Goal: Check status: Check status

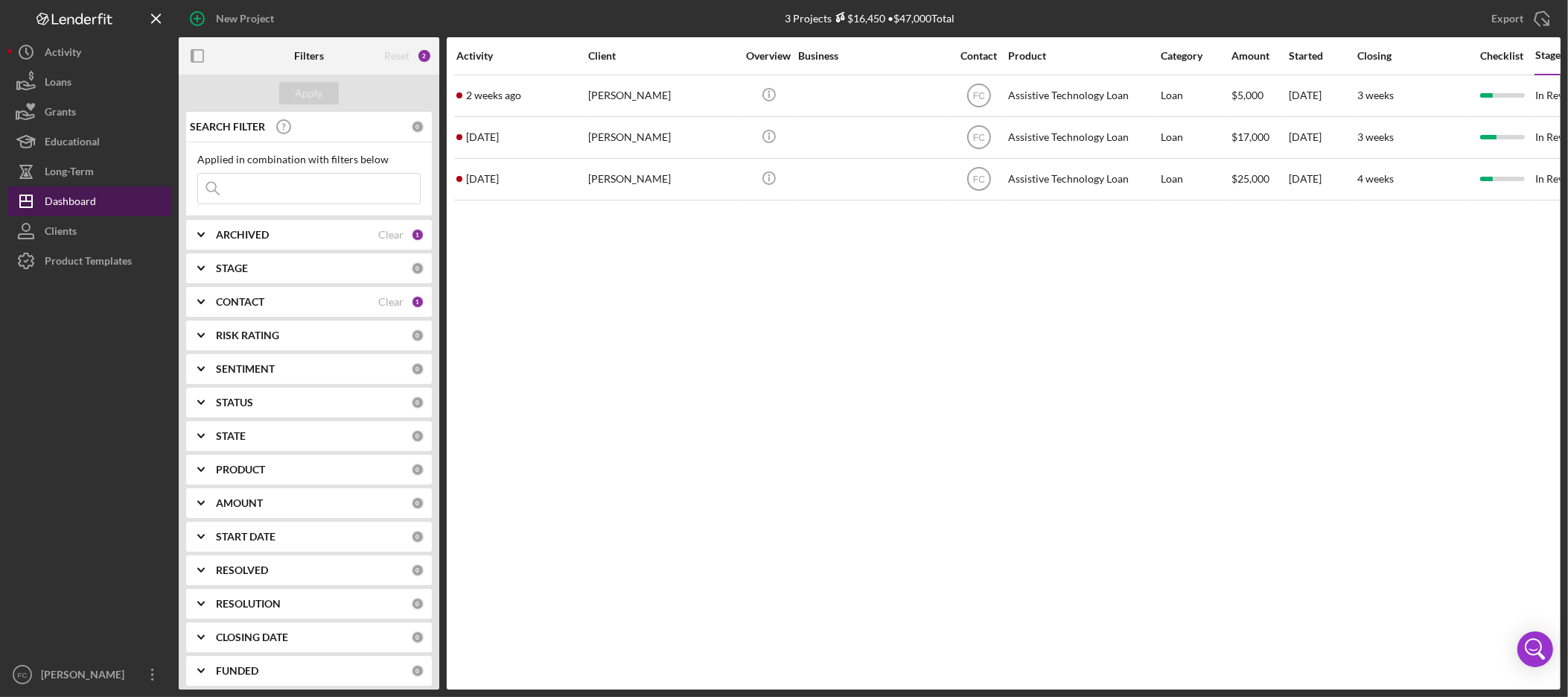
click at [85, 196] on div "Dashboard" at bounding box center [70, 203] width 51 height 34
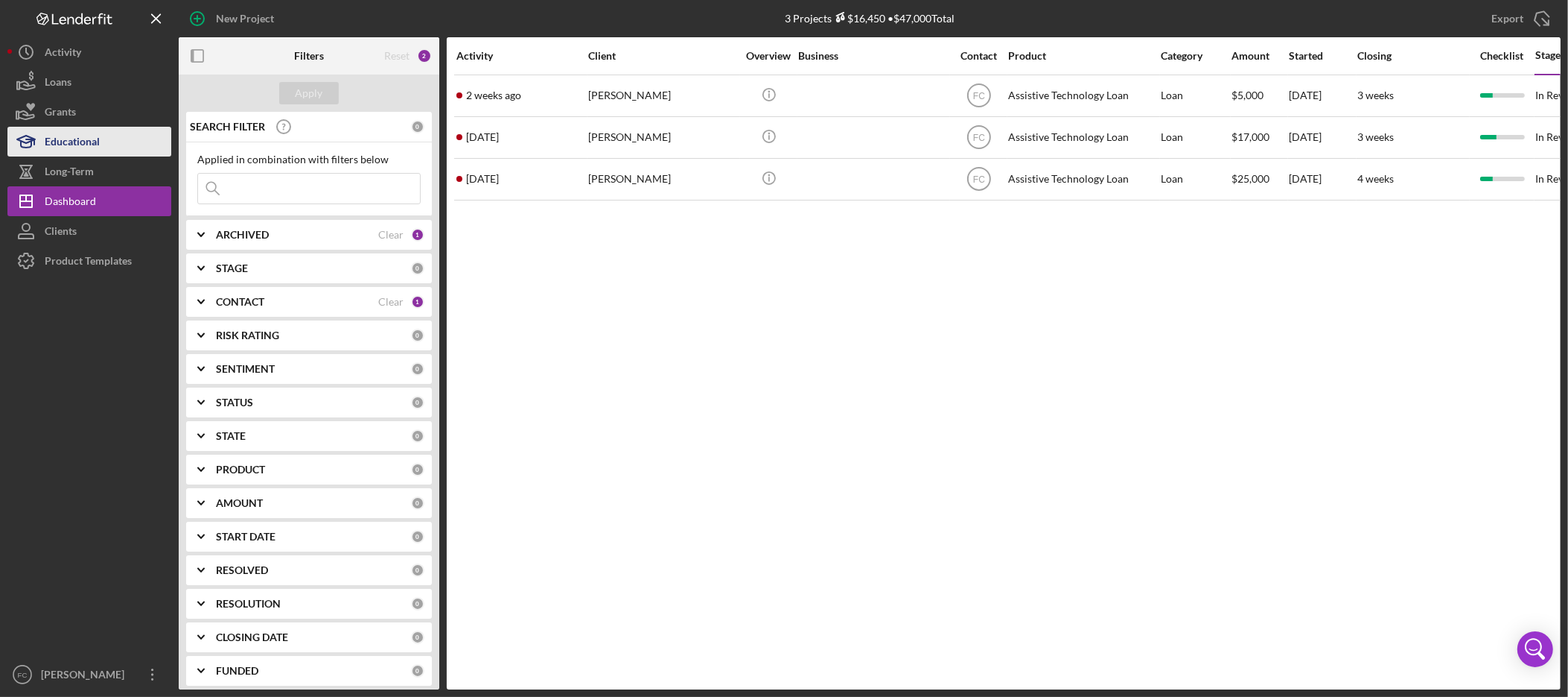
click at [115, 140] on button "Educational" at bounding box center [89, 141] width 164 height 30
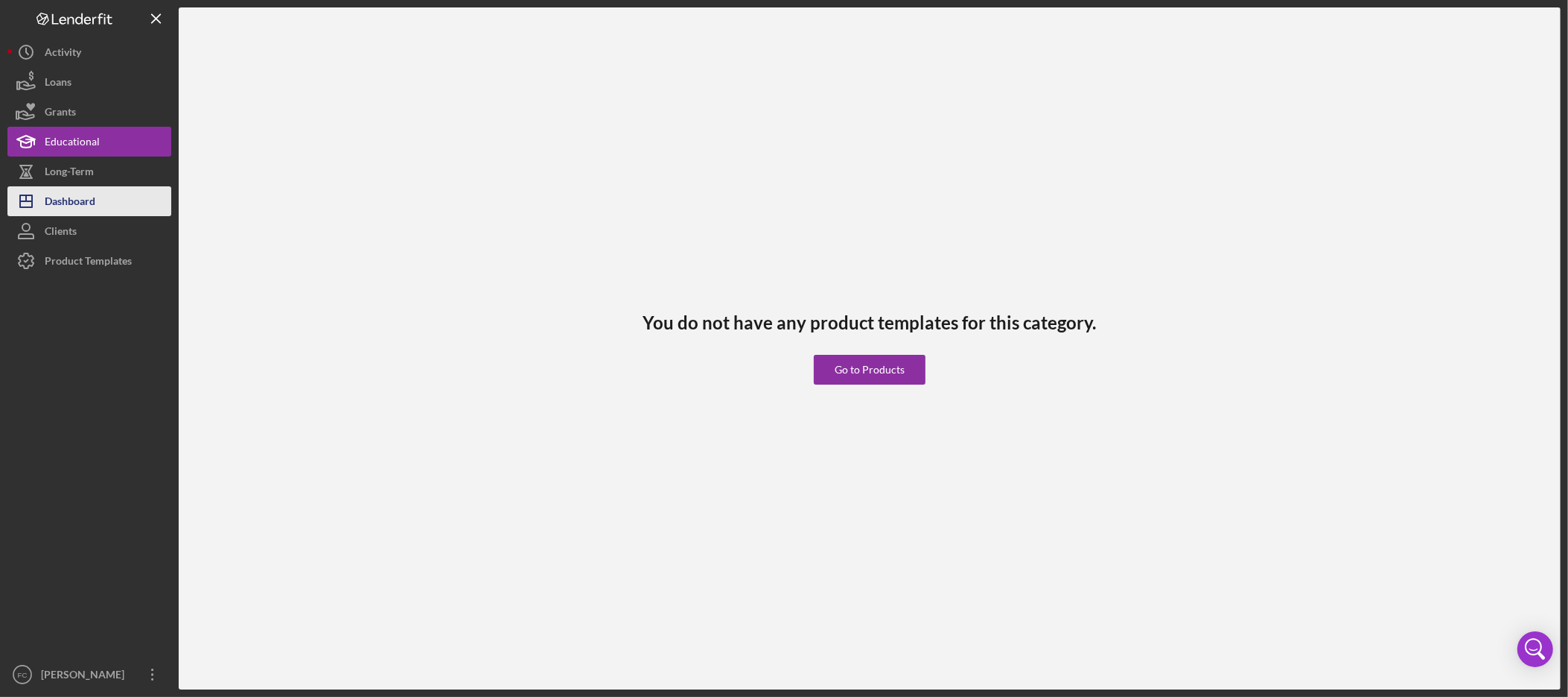
click at [95, 201] on div "Dashboard" at bounding box center [70, 203] width 51 height 34
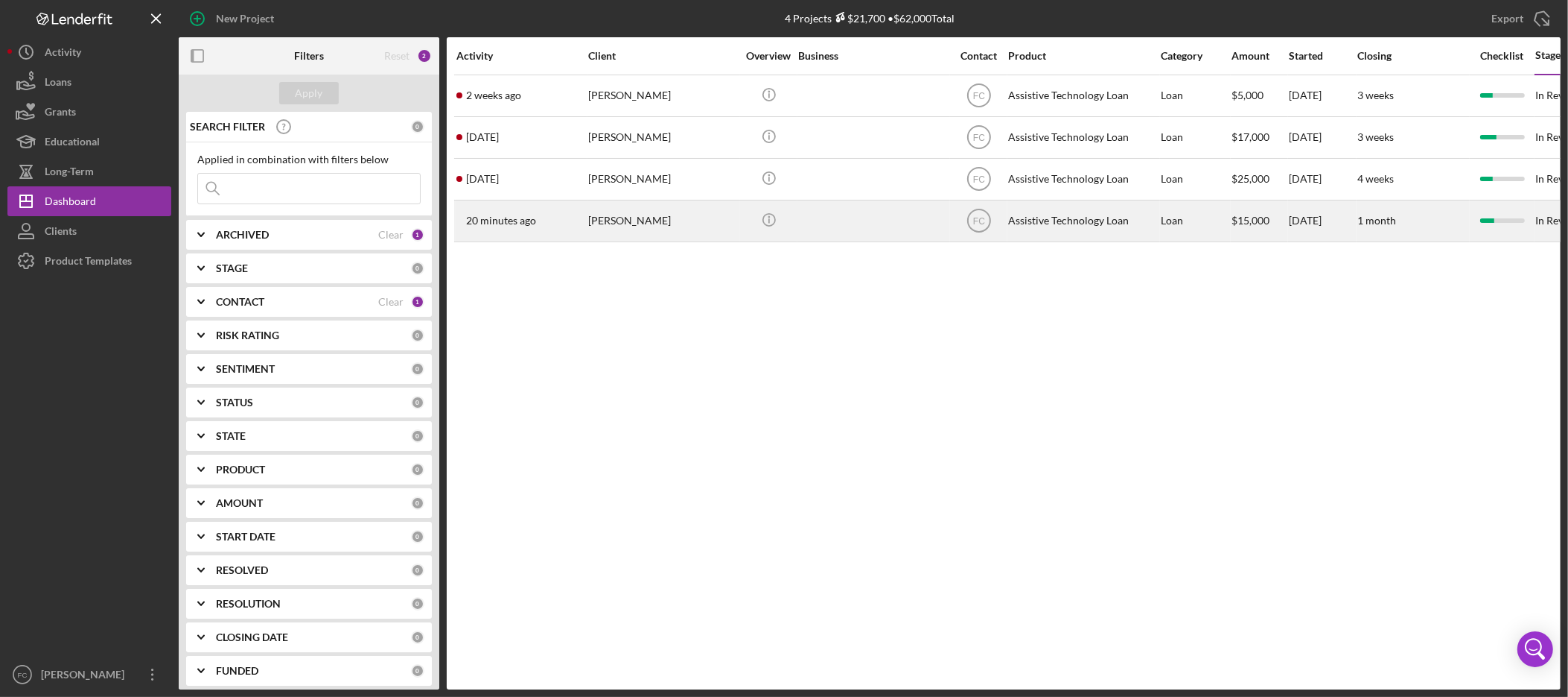
click at [622, 220] on div "[PERSON_NAME]" at bounding box center [663, 220] width 149 height 39
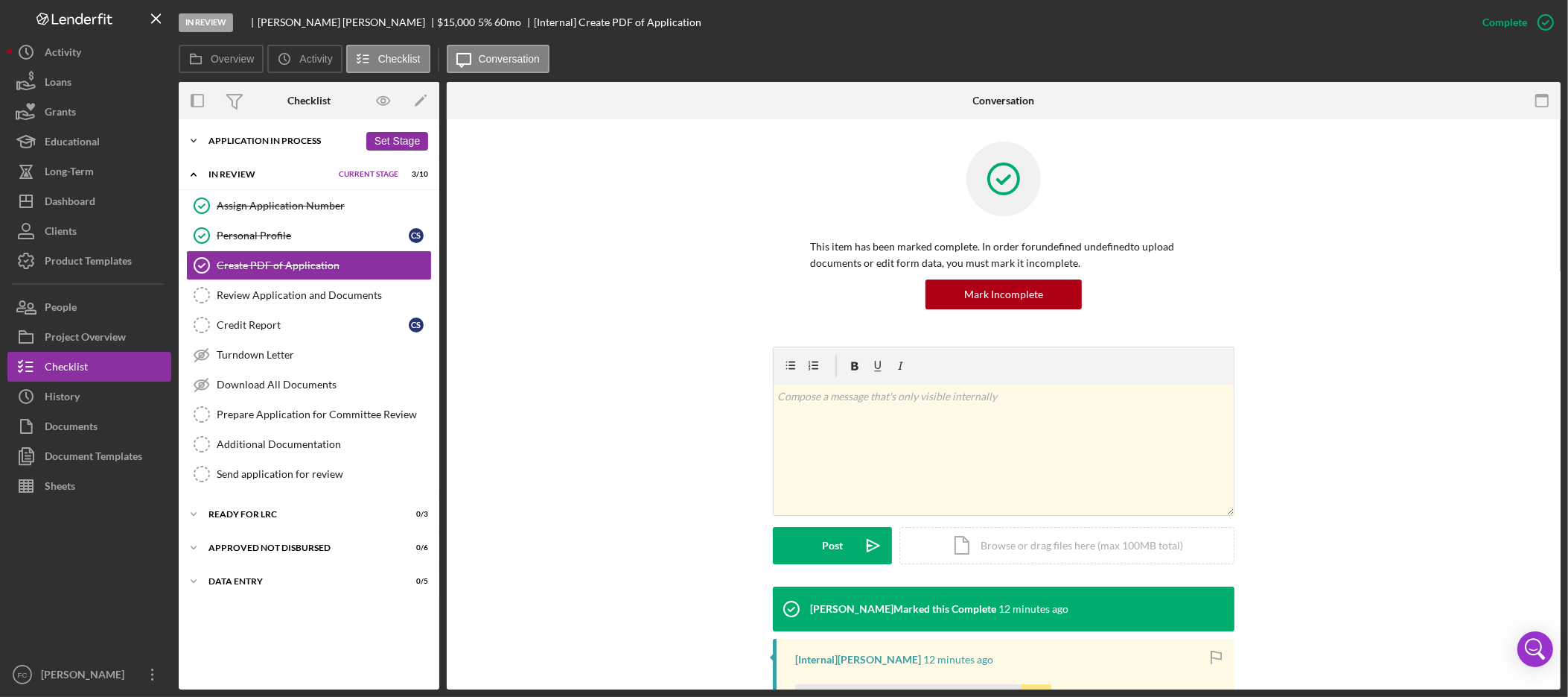
click at [210, 141] on div "Application In Process" at bounding box center [283, 141] width 150 height 9
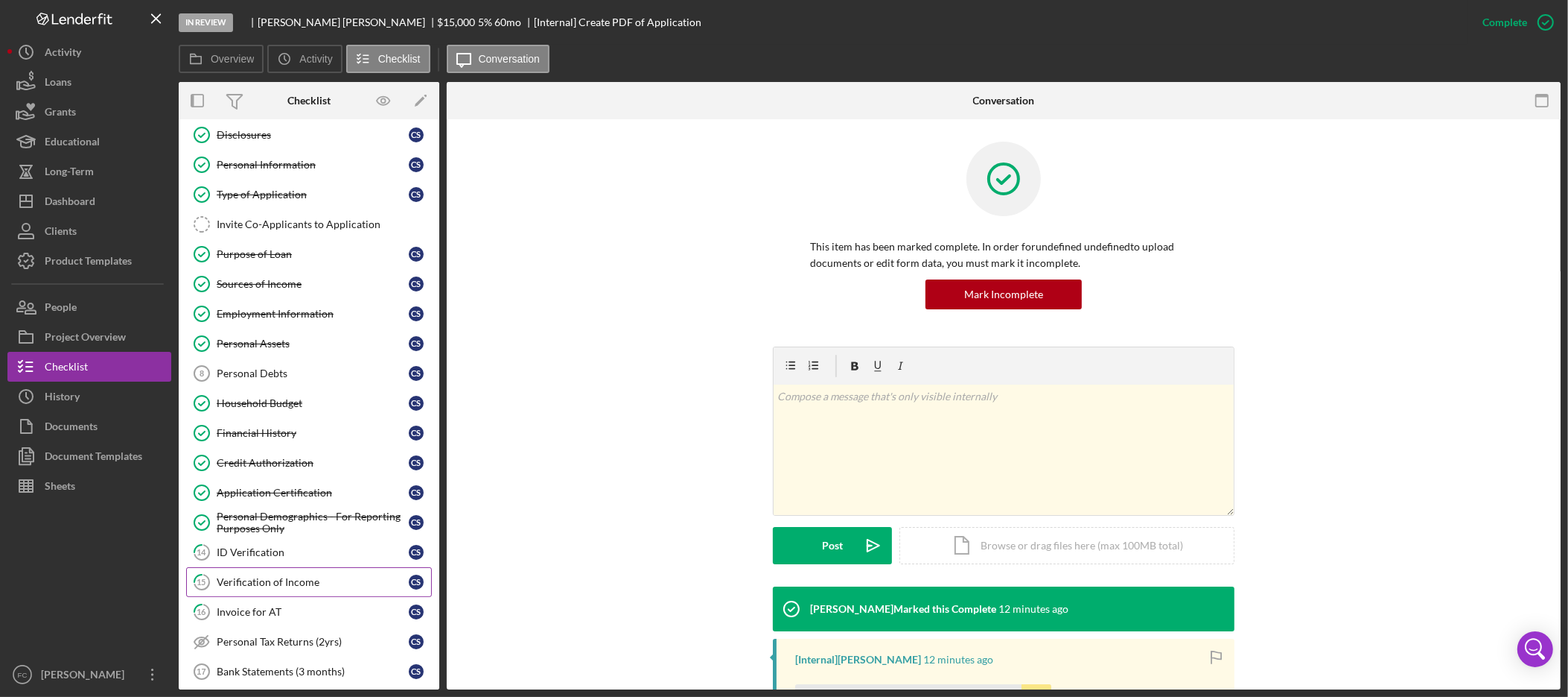
scroll to position [38, 0]
click at [303, 563] on link "14 ID Verification C S" at bounding box center [309, 551] width 246 height 30
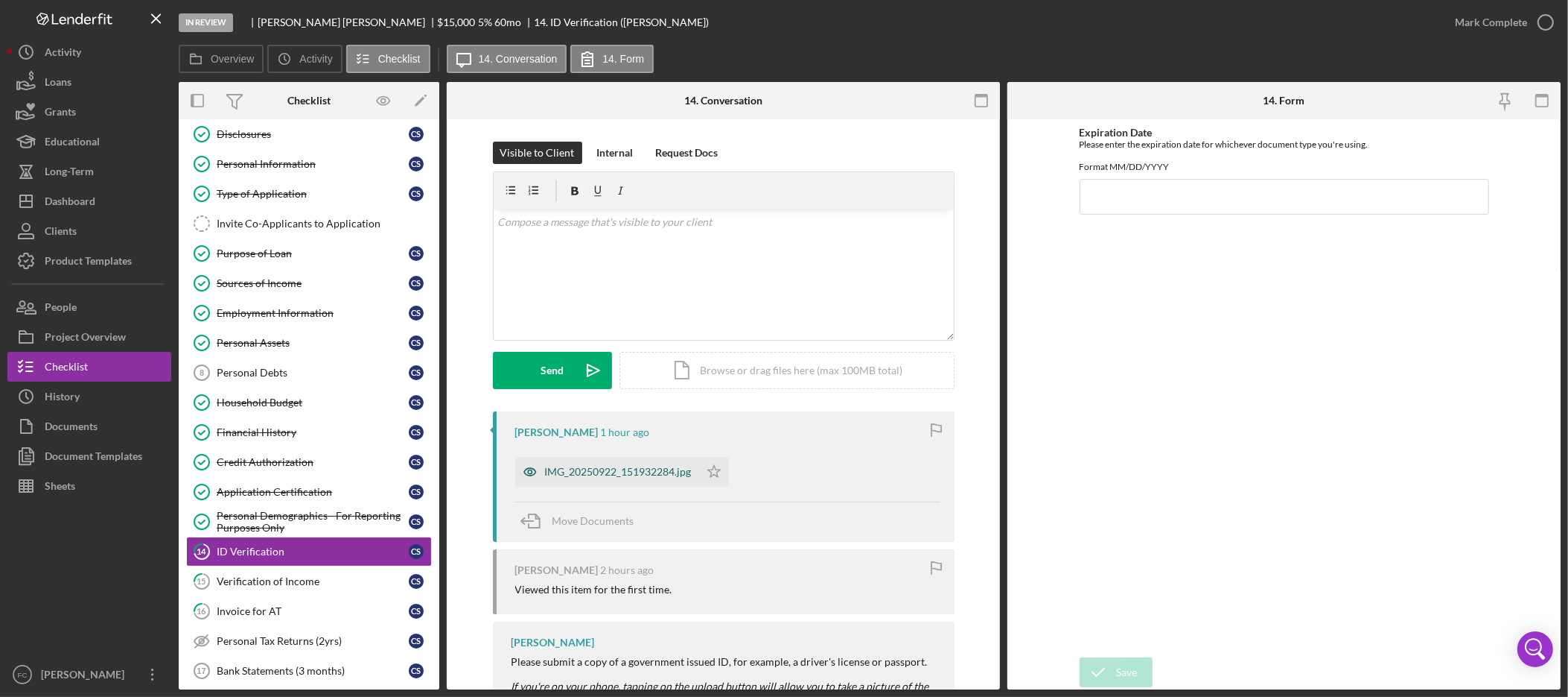
click at [626, 473] on div "IMG_20250922_151932284.jpg" at bounding box center [618, 471] width 146 height 12
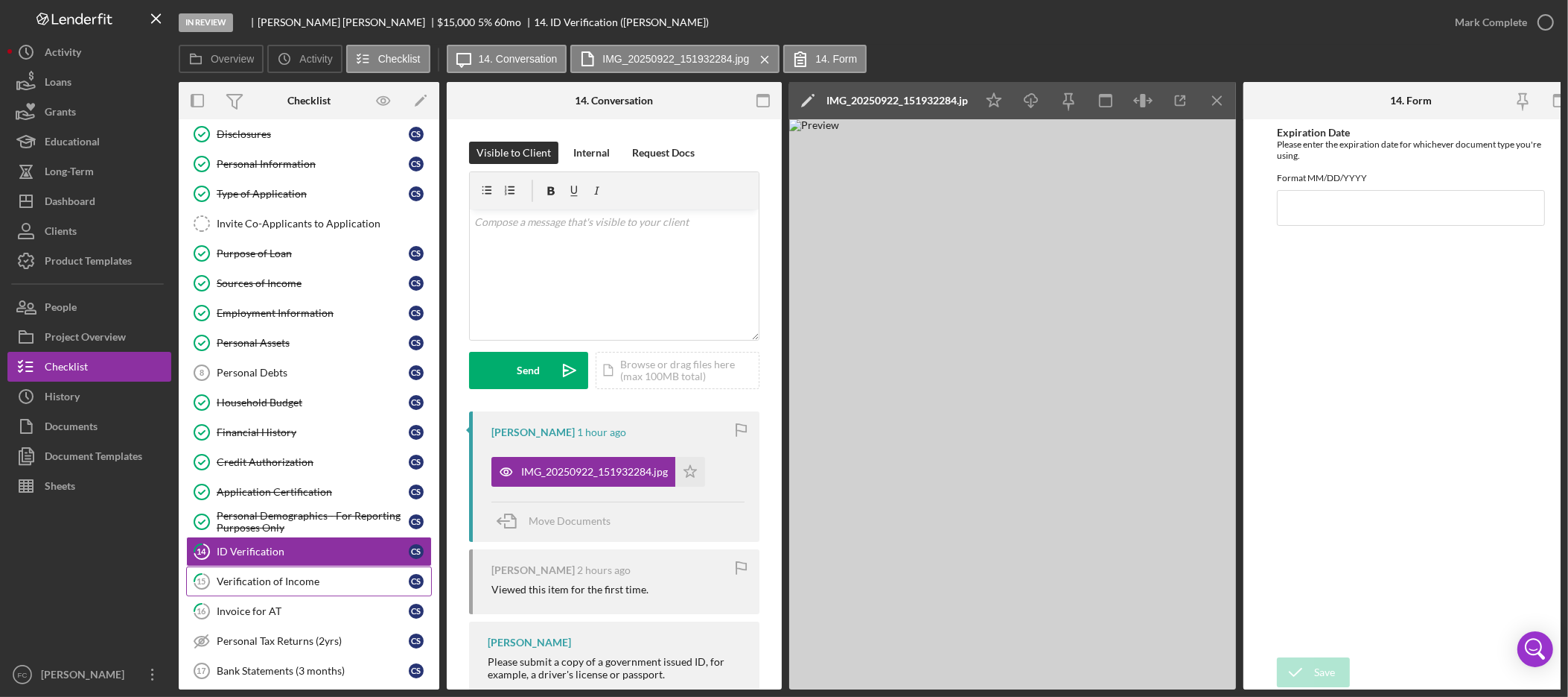
click at [282, 587] on div "Verification of Income" at bounding box center [312, 581] width 192 height 12
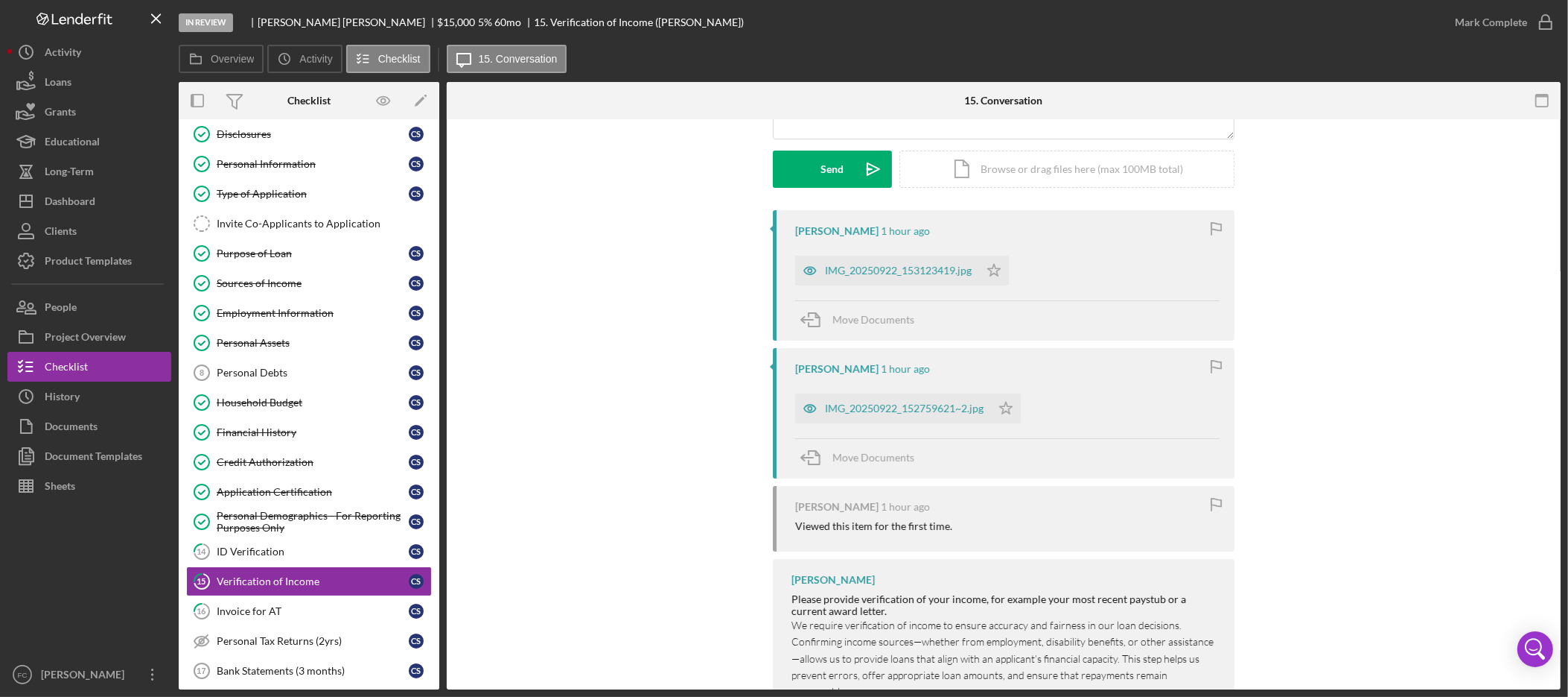
scroll to position [216, 0]
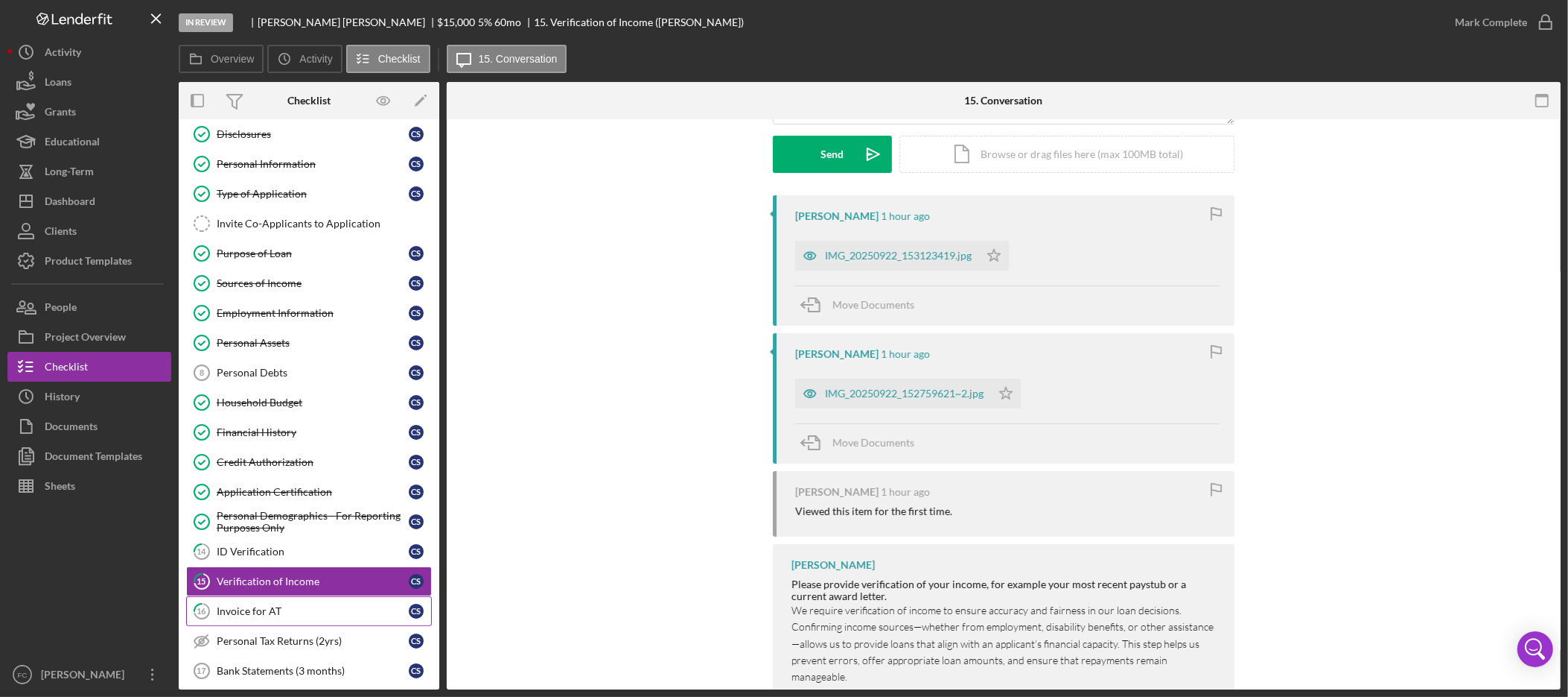
click at [297, 617] on div "Invoice for AT" at bounding box center [312, 611] width 192 height 12
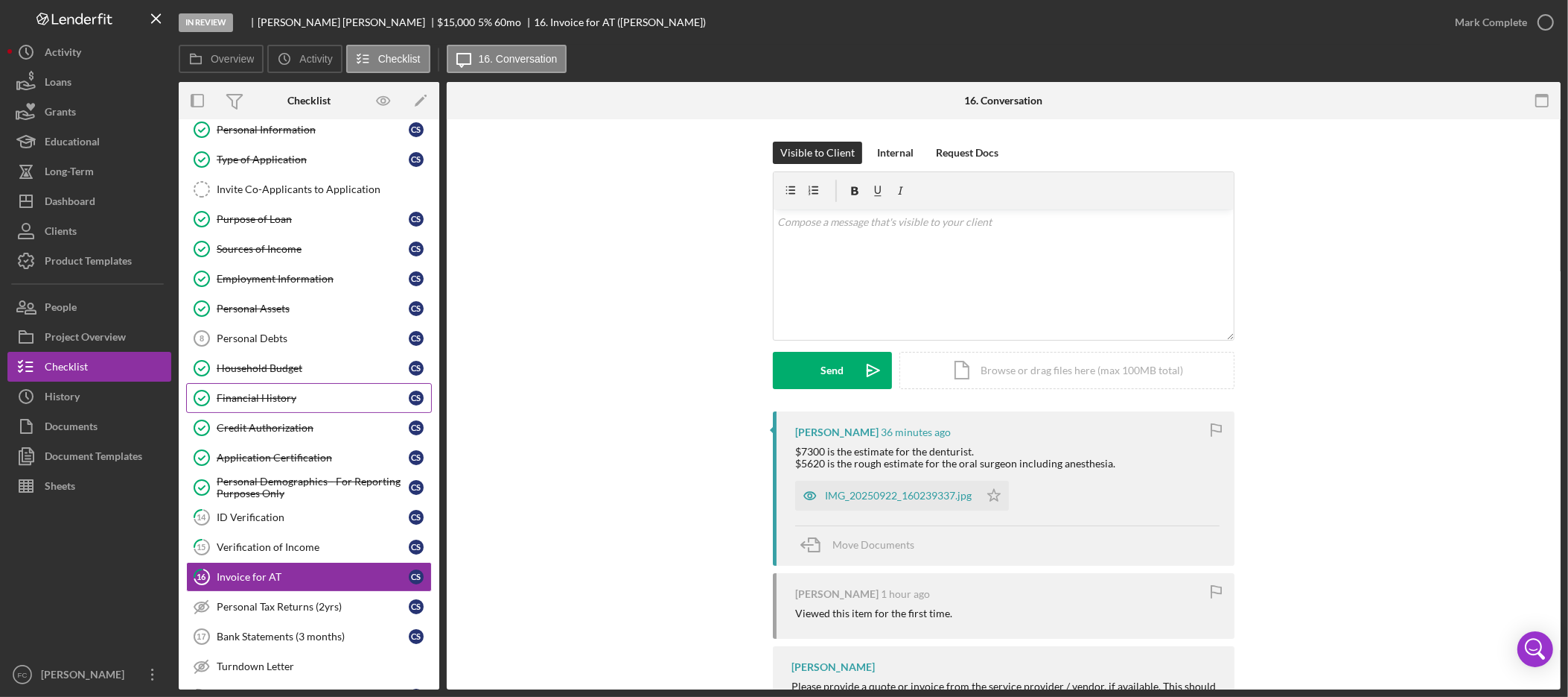
scroll to position [208, 0]
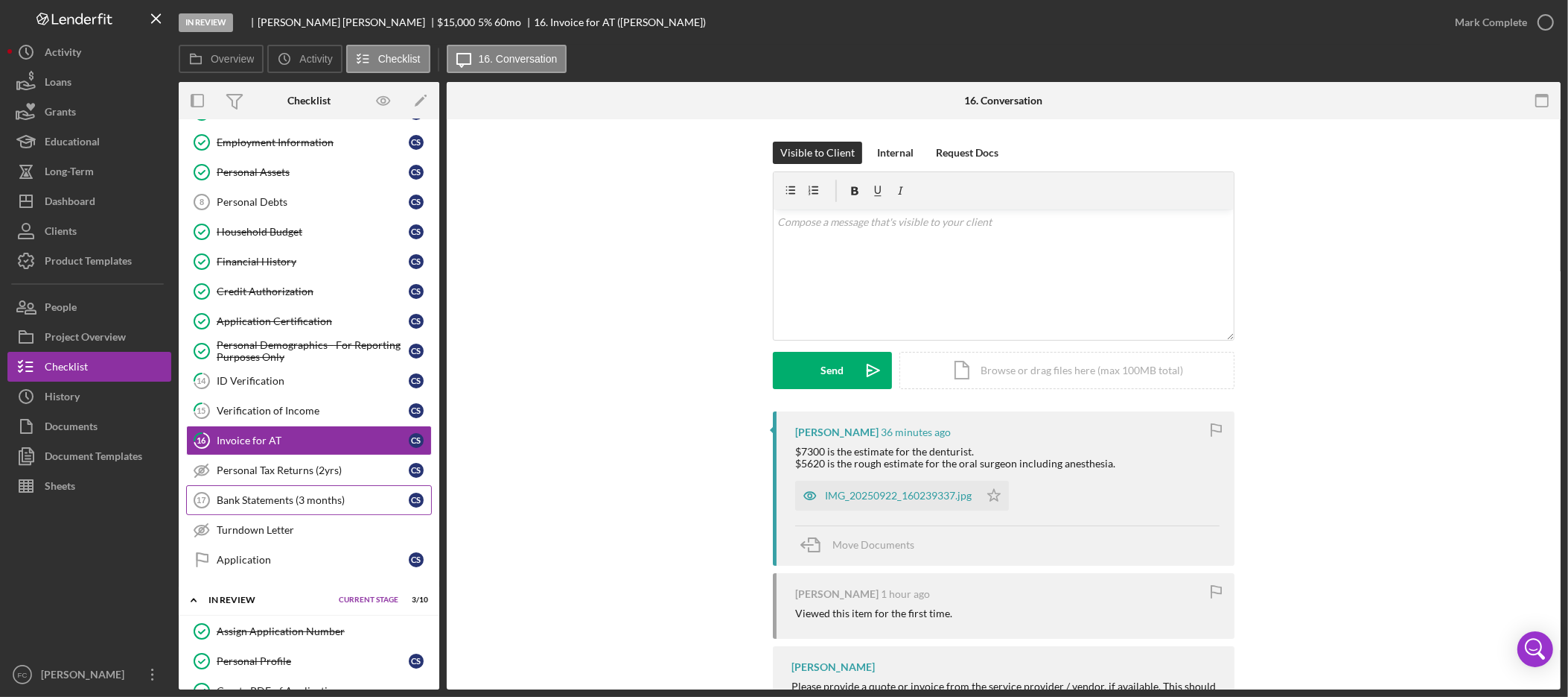
click at [300, 506] on div "Bank Statements (3 months)" at bounding box center [312, 500] width 192 height 12
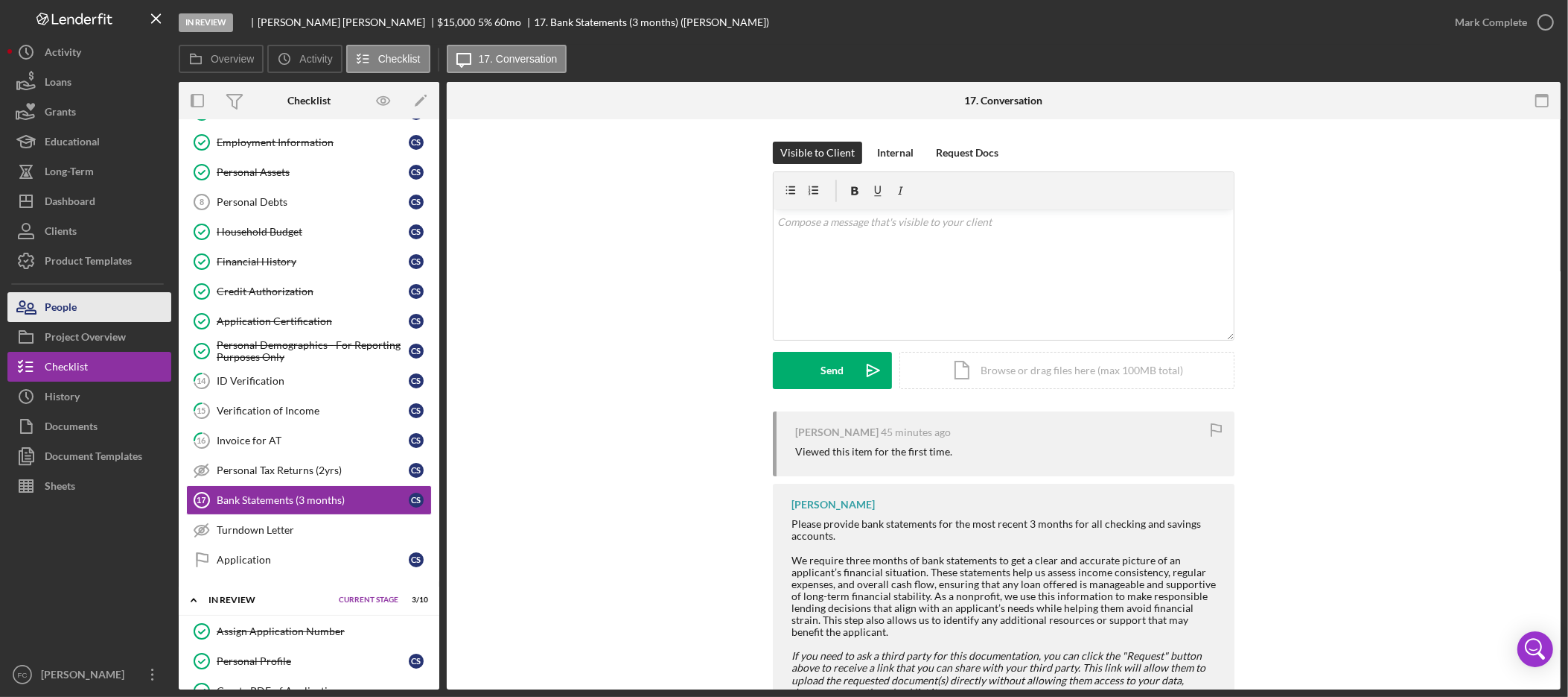
click at [91, 311] on button "People" at bounding box center [89, 307] width 164 height 30
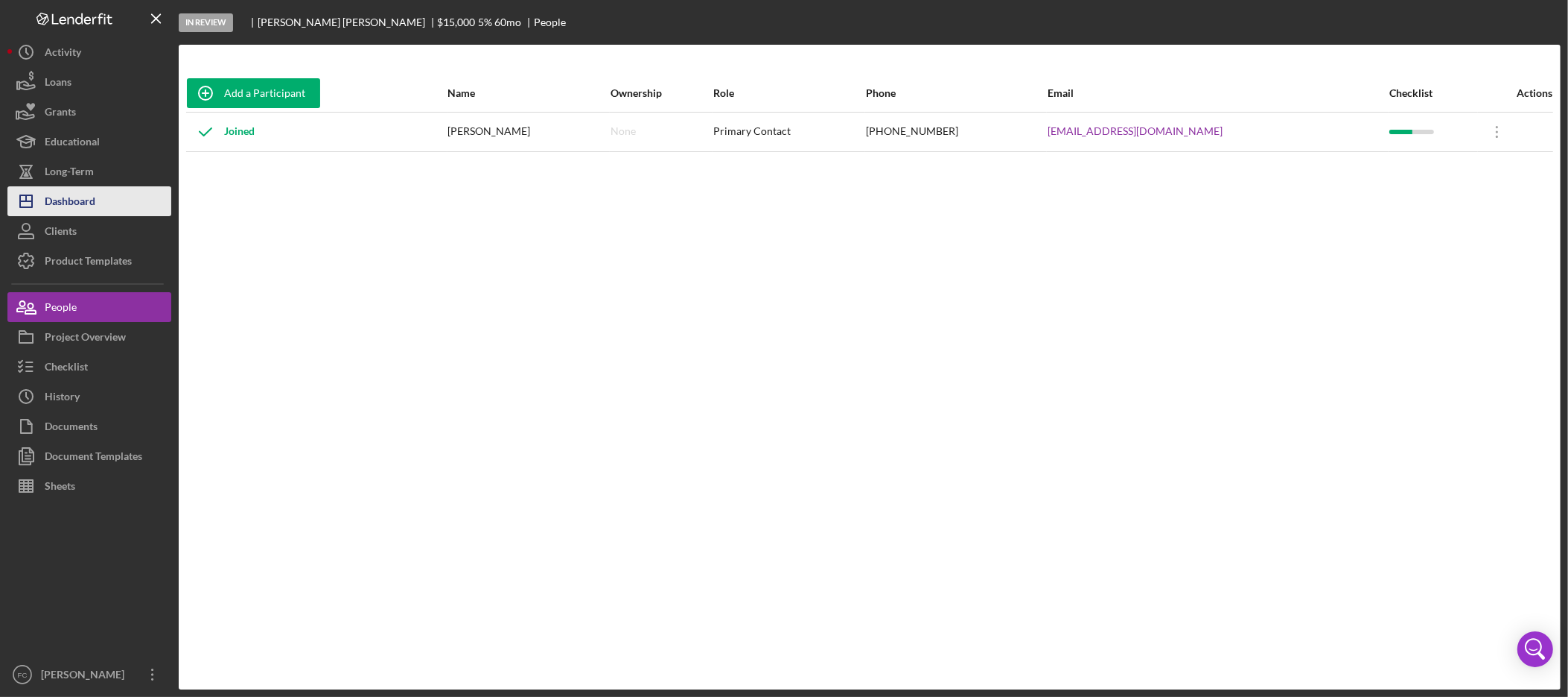
click at [96, 195] on button "Icon/Dashboard Dashboard" at bounding box center [89, 201] width 164 height 30
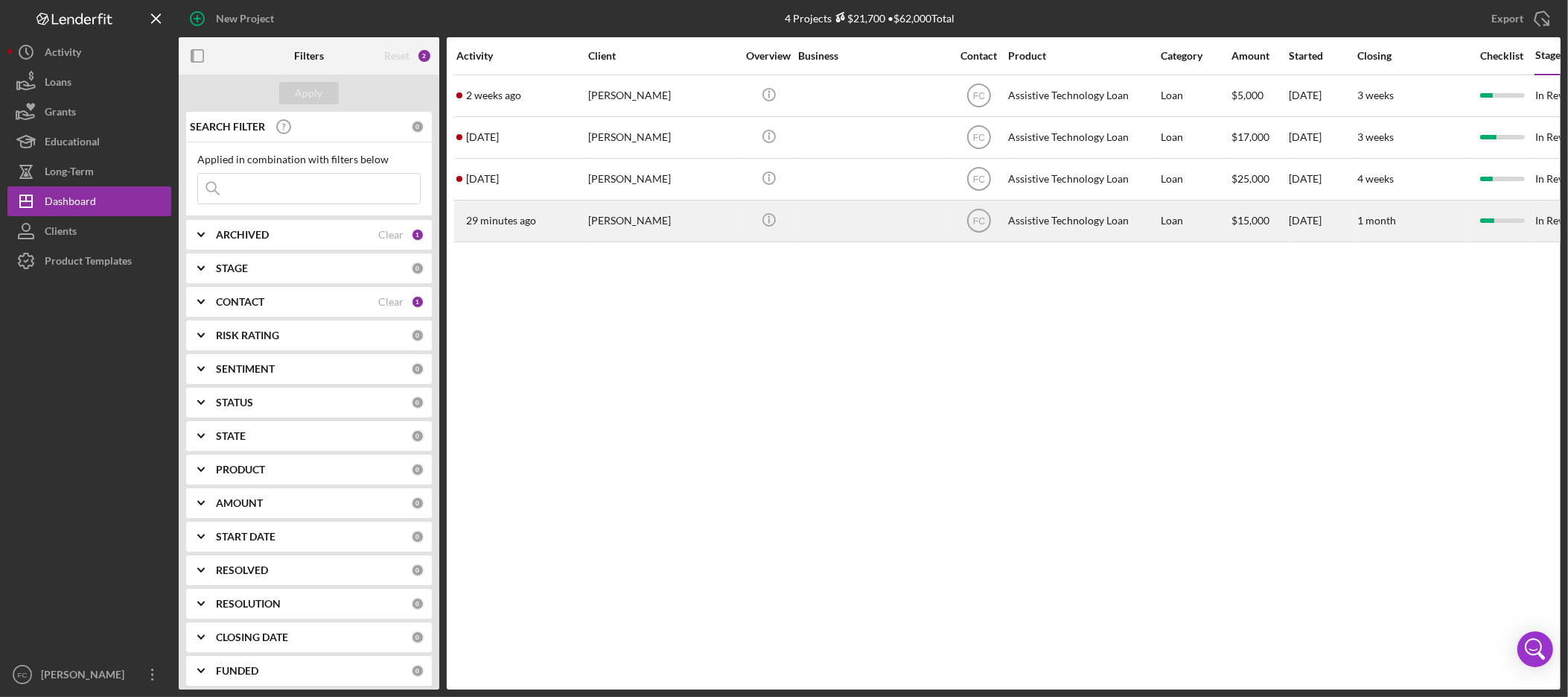
click at [651, 232] on div "[PERSON_NAME]" at bounding box center [663, 220] width 149 height 39
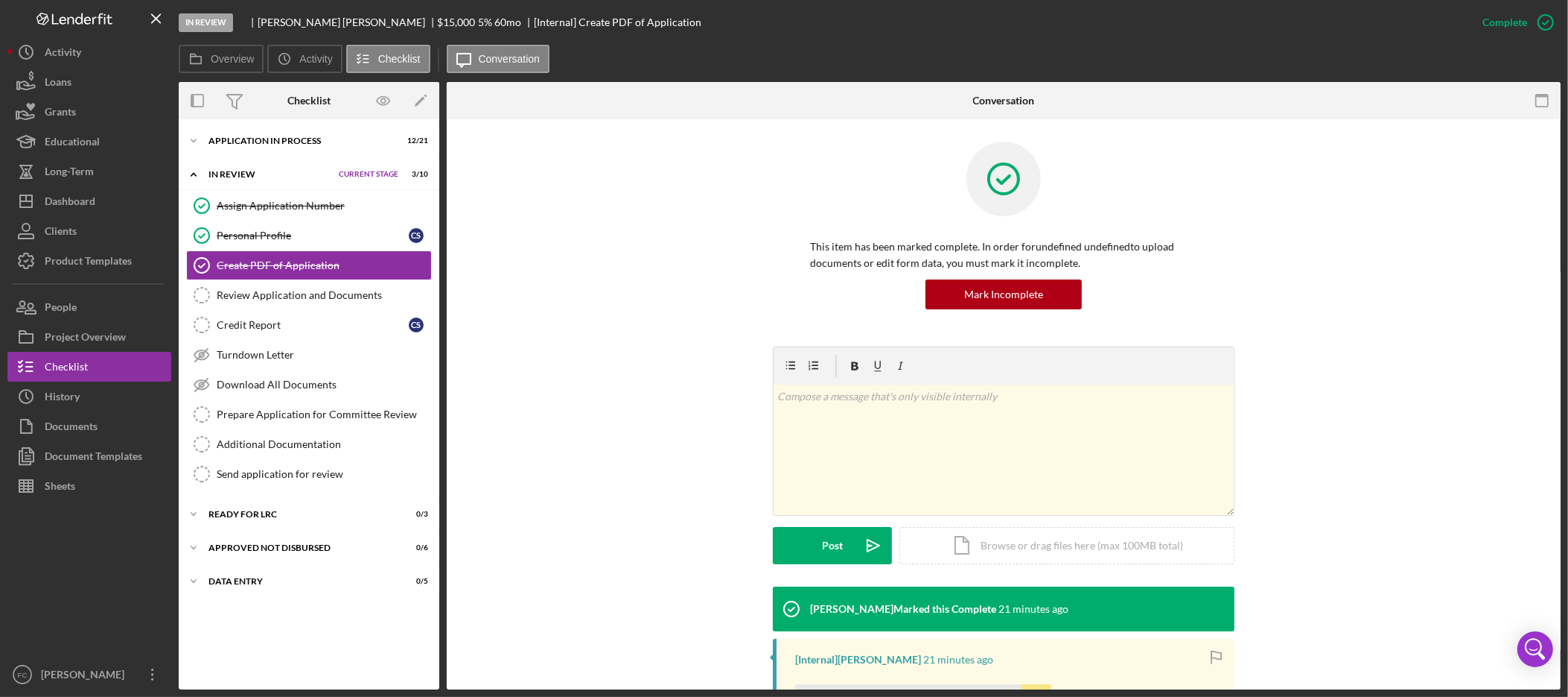
click at [240, 176] on div "In Review" at bounding box center [269, 175] width 123 height 9
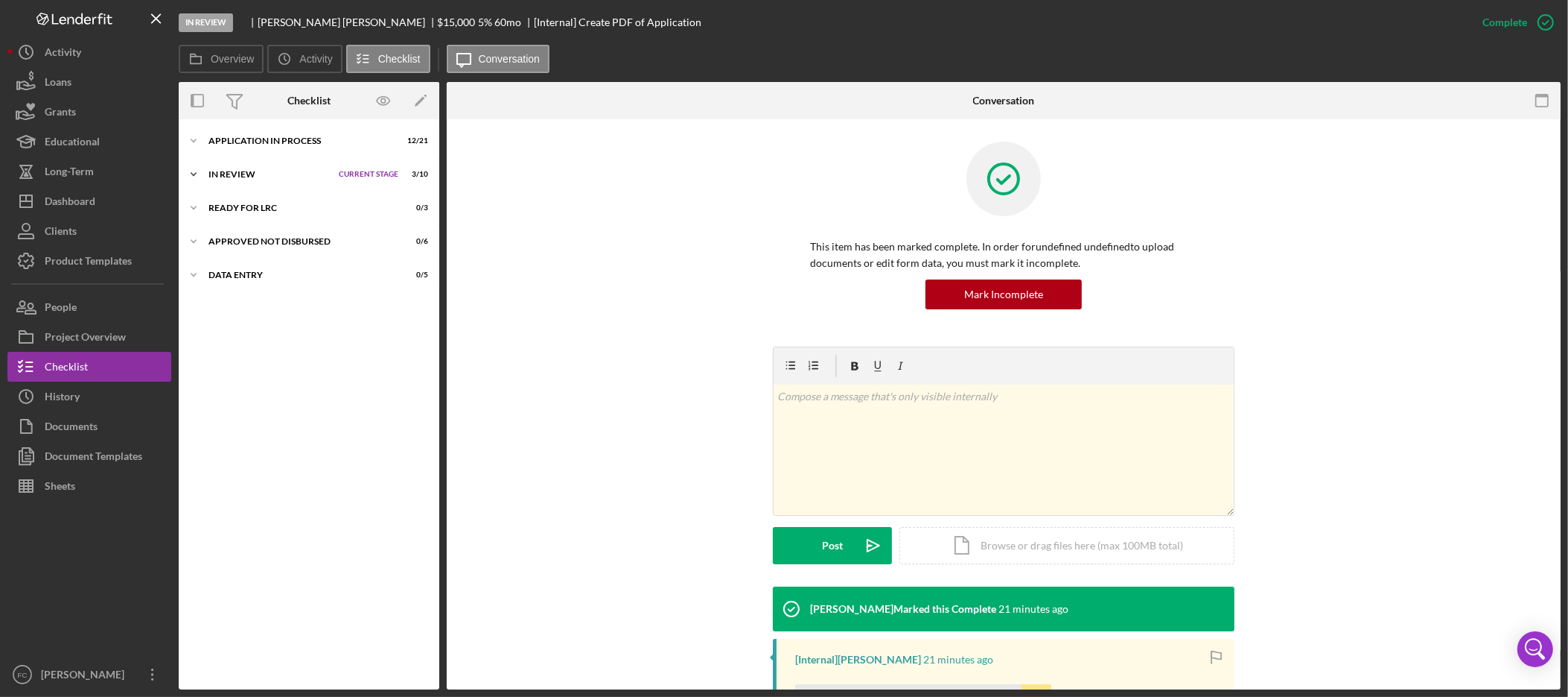
click at [241, 184] on div "Icon/Expander In Review Current Stage 3 / 10 Set Stage" at bounding box center [309, 174] width 261 height 30
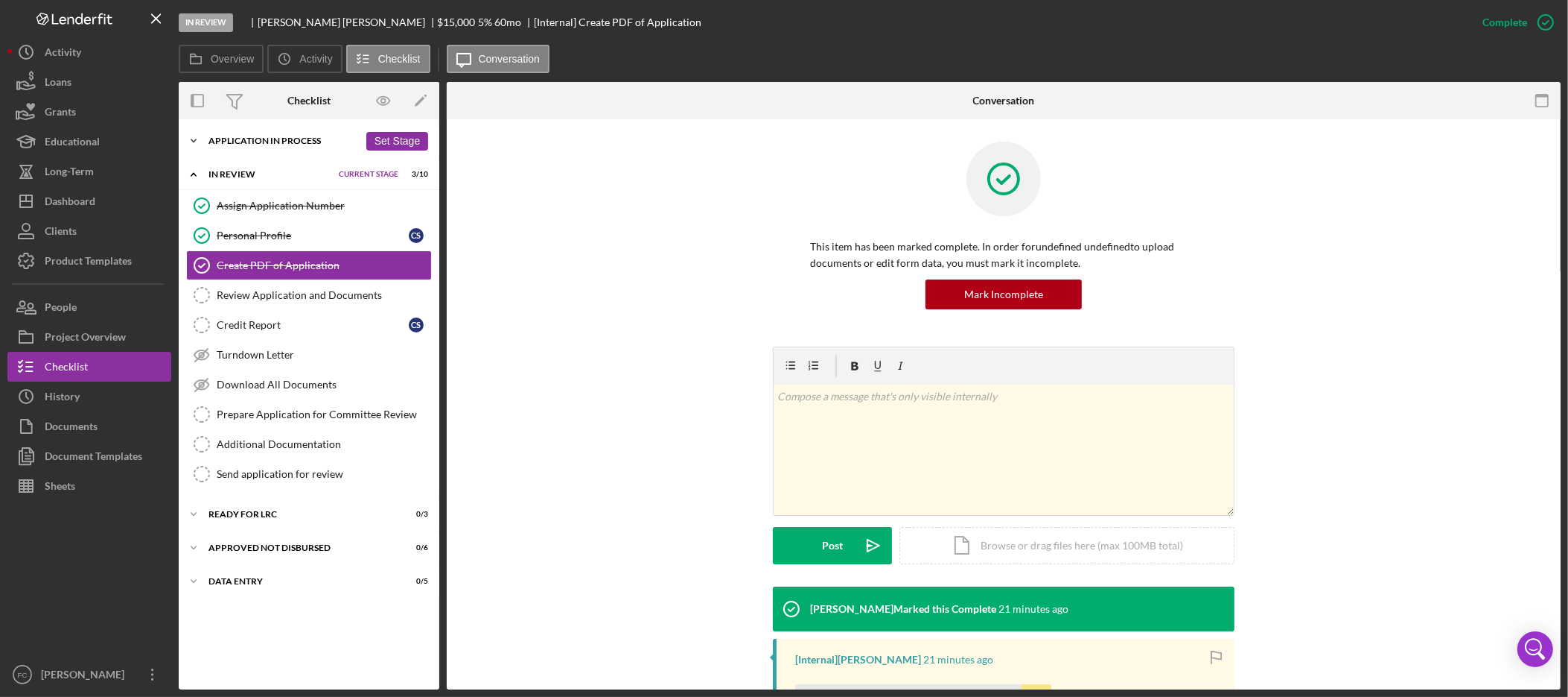
click at [250, 137] on div "Application In Process" at bounding box center [283, 141] width 150 height 9
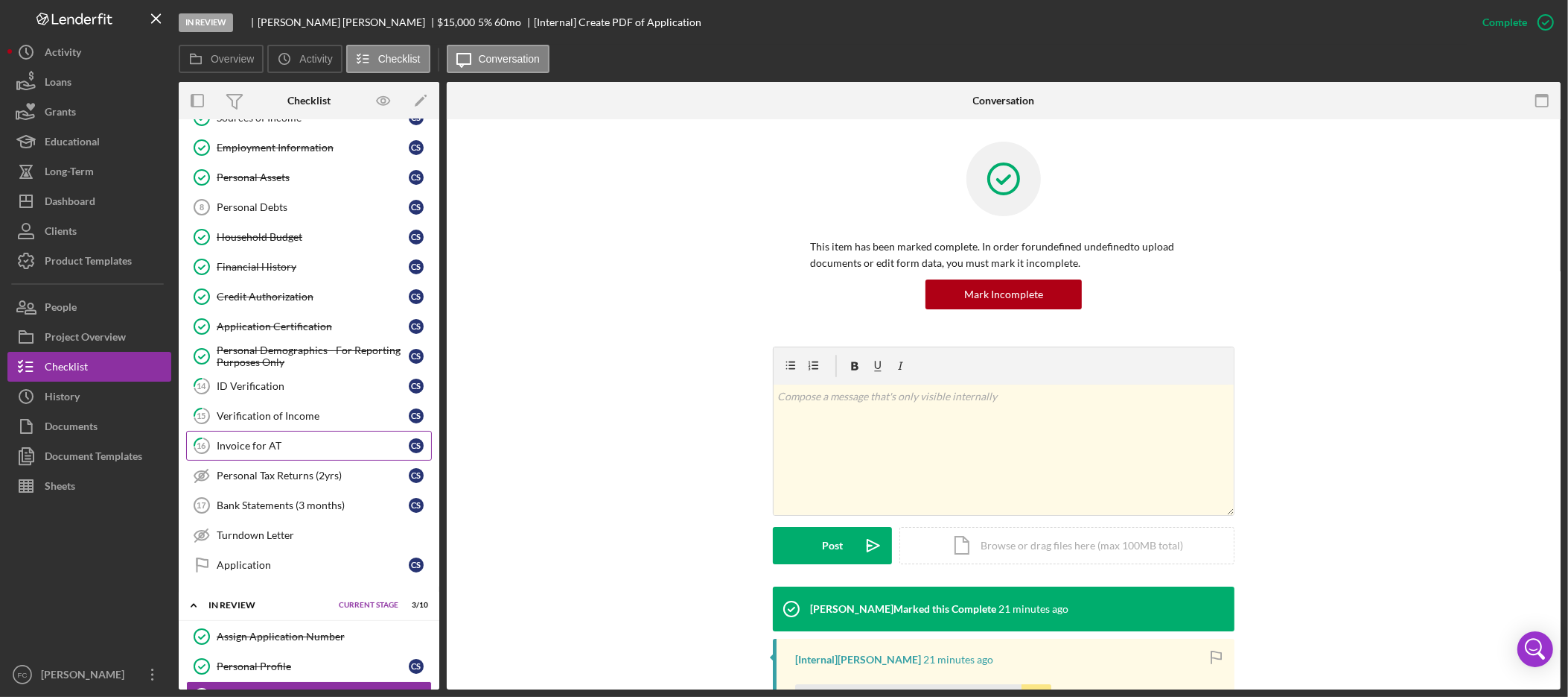
scroll to position [205, 0]
click at [294, 298] on div "Credit Authorization" at bounding box center [312, 295] width 192 height 12
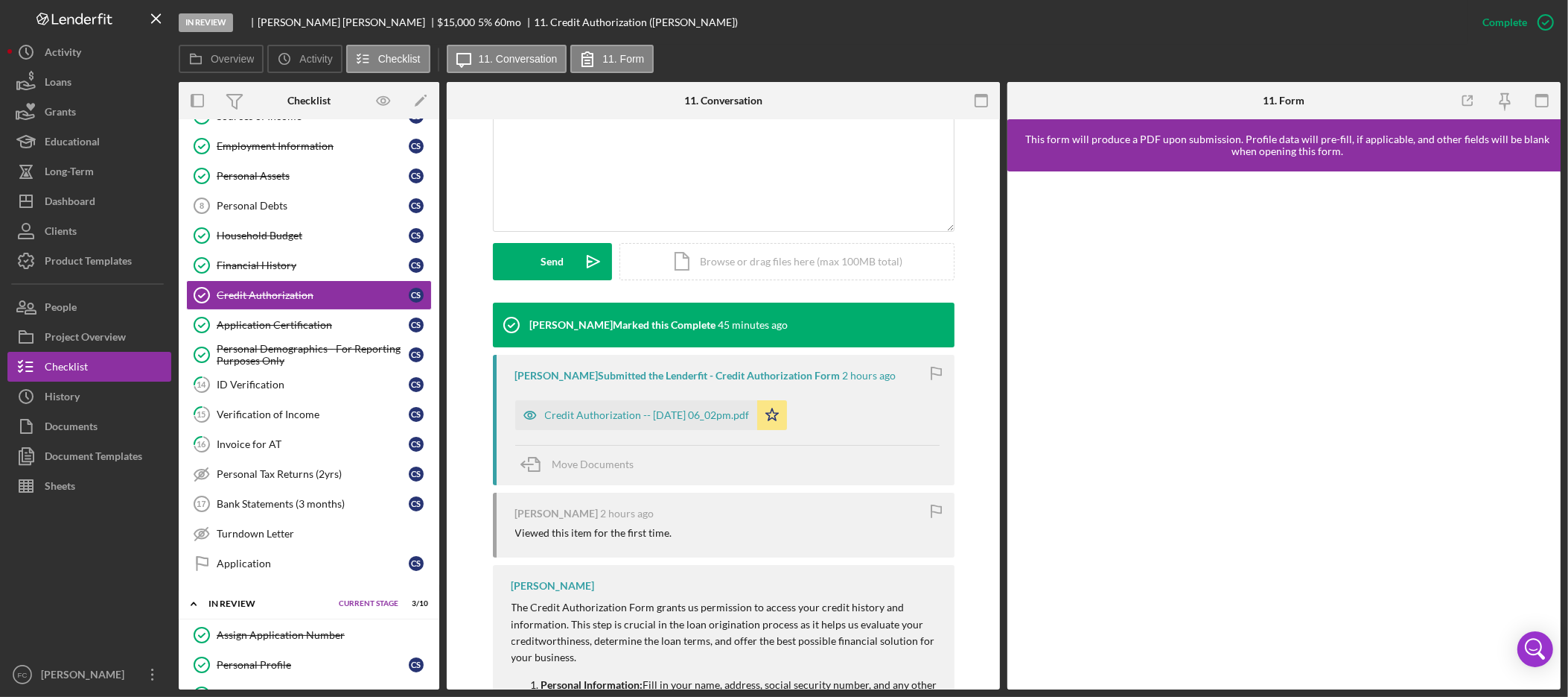
scroll to position [512, 0]
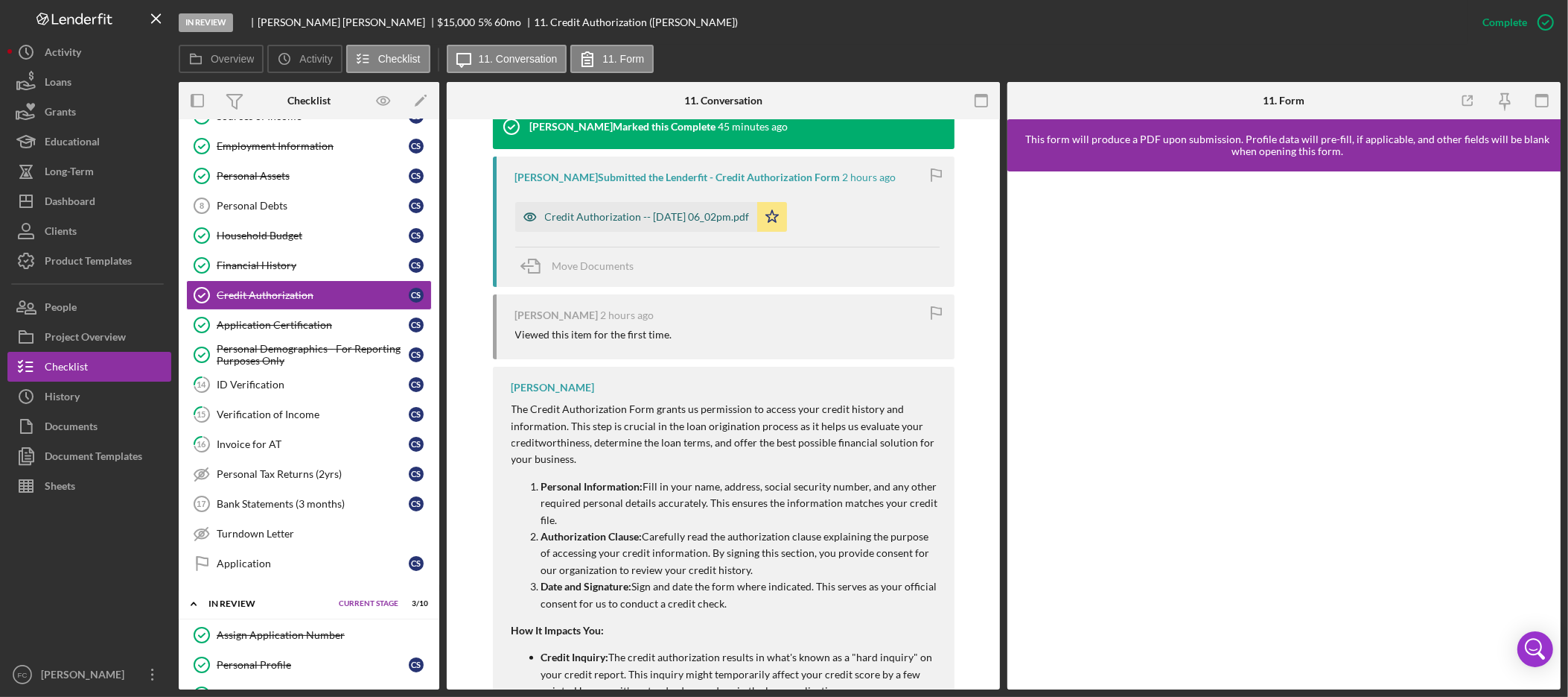
click at [620, 213] on div "Credit Authorization -- [DATE] 06_02pm.pdf" at bounding box center [647, 217] width 205 height 12
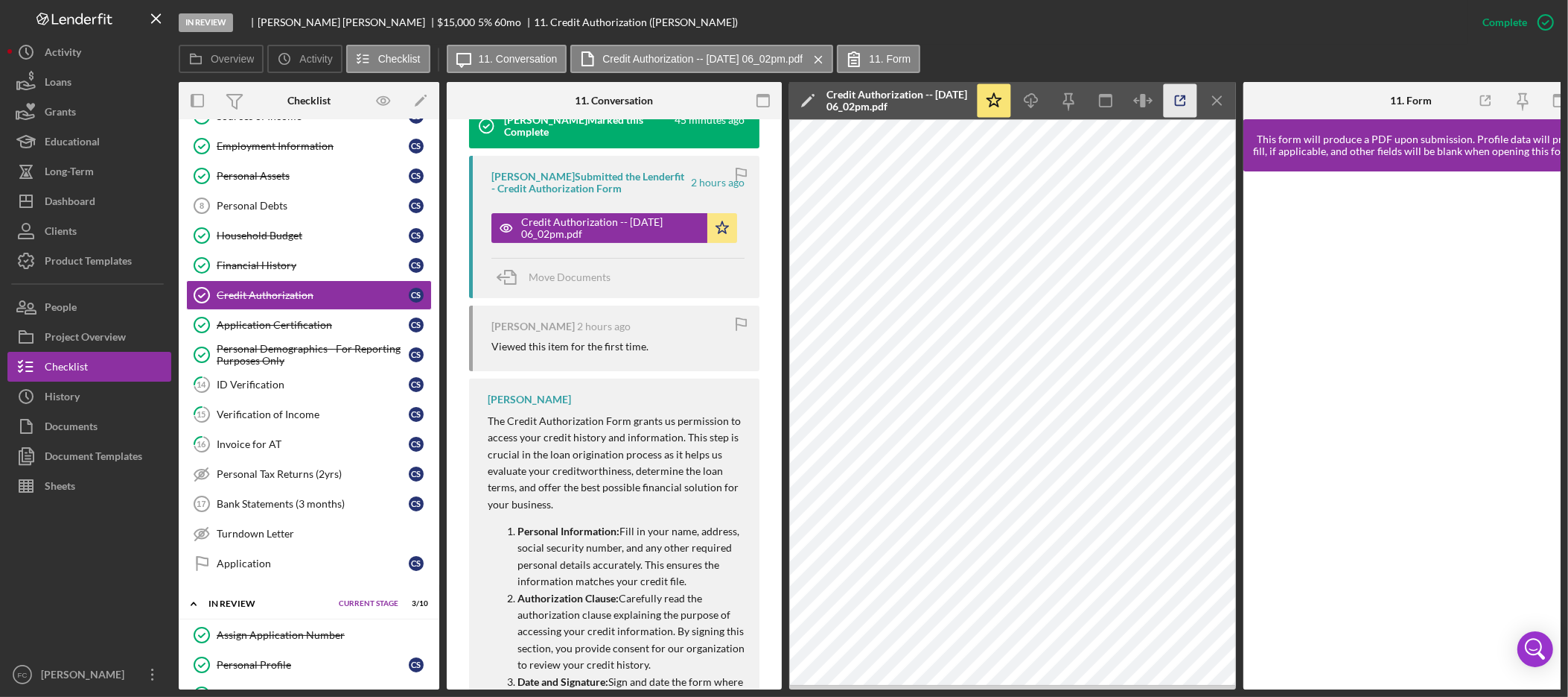
click at [1186, 101] on icon "button" at bounding box center [1181, 101] width 34 height 34
